Goal: Check status: Check status

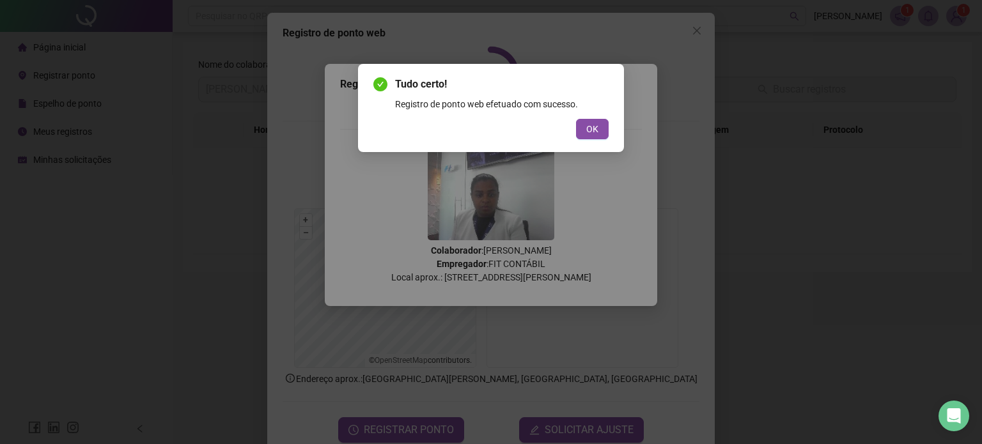
scroll to position [26, 0]
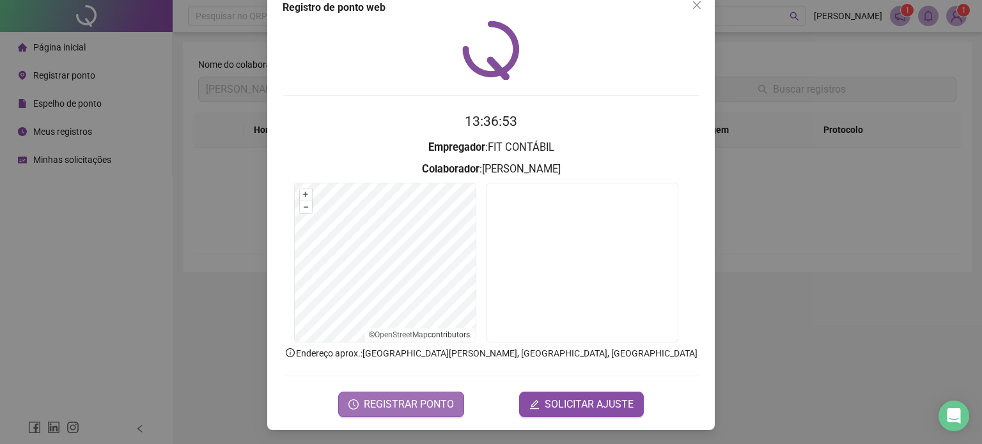
click at [418, 409] on span "REGISTRAR PONTO" at bounding box center [409, 404] width 90 height 15
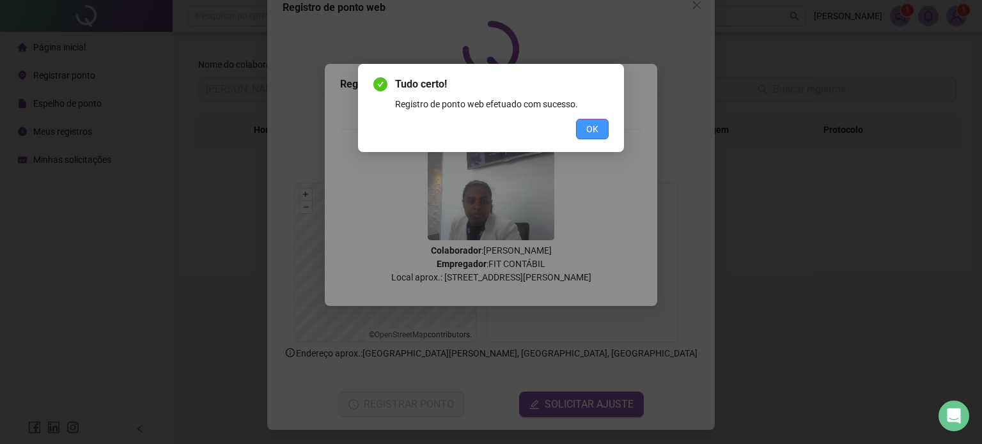
click at [601, 136] on button "OK" at bounding box center [592, 129] width 33 height 20
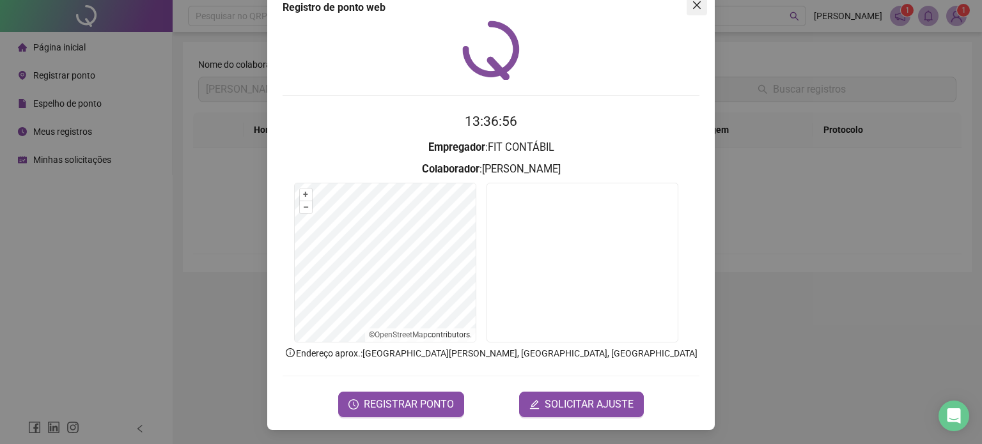
click at [693, 10] on icon "close" at bounding box center [697, 5] width 10 height 10
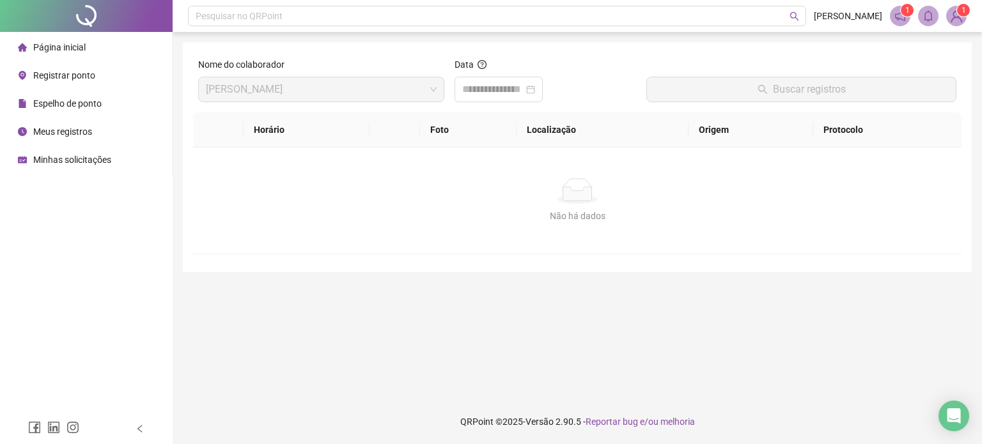
click at [68, 130] on span "Meus registros" at bounding box center [62, 132] width 59 height 10
click at [57, 131] on span "Meus registros" at bounding box center [62, 132] width 59 height 10
click at [524, 89] on input at bounding box center [492, 89] width 61 height 15
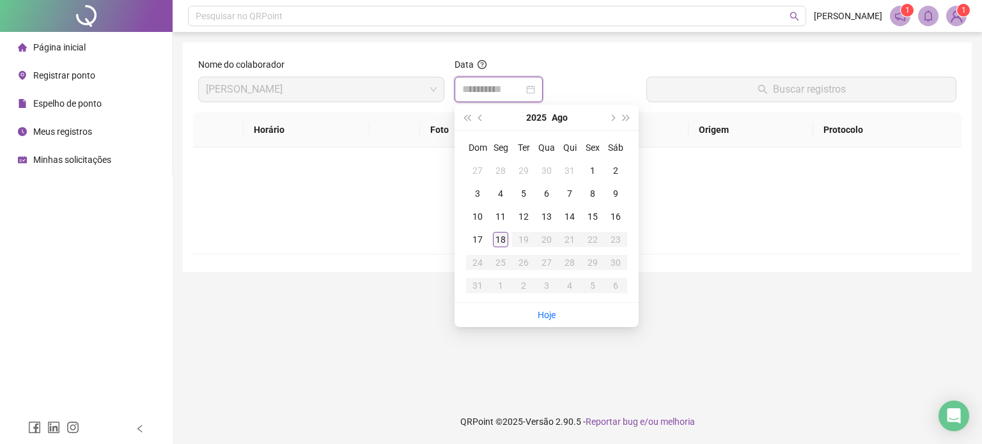
type input "**********"
click at [501, 238] on div "18" at bounding box center [500, 239] width 15 height 15
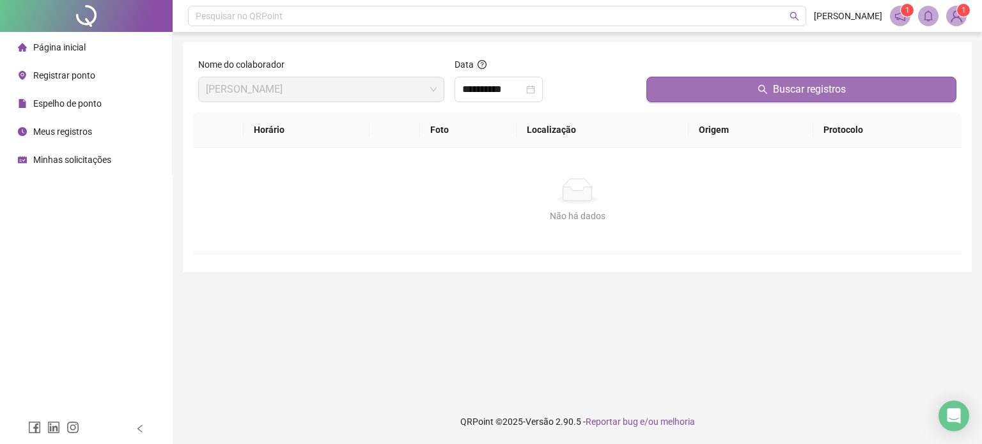
click at [800, 87] on span "Buscar registros" at bounding box center [809, 89] width 73 height 15
